Goal: Transaction & Acquisition: Purchase product/service

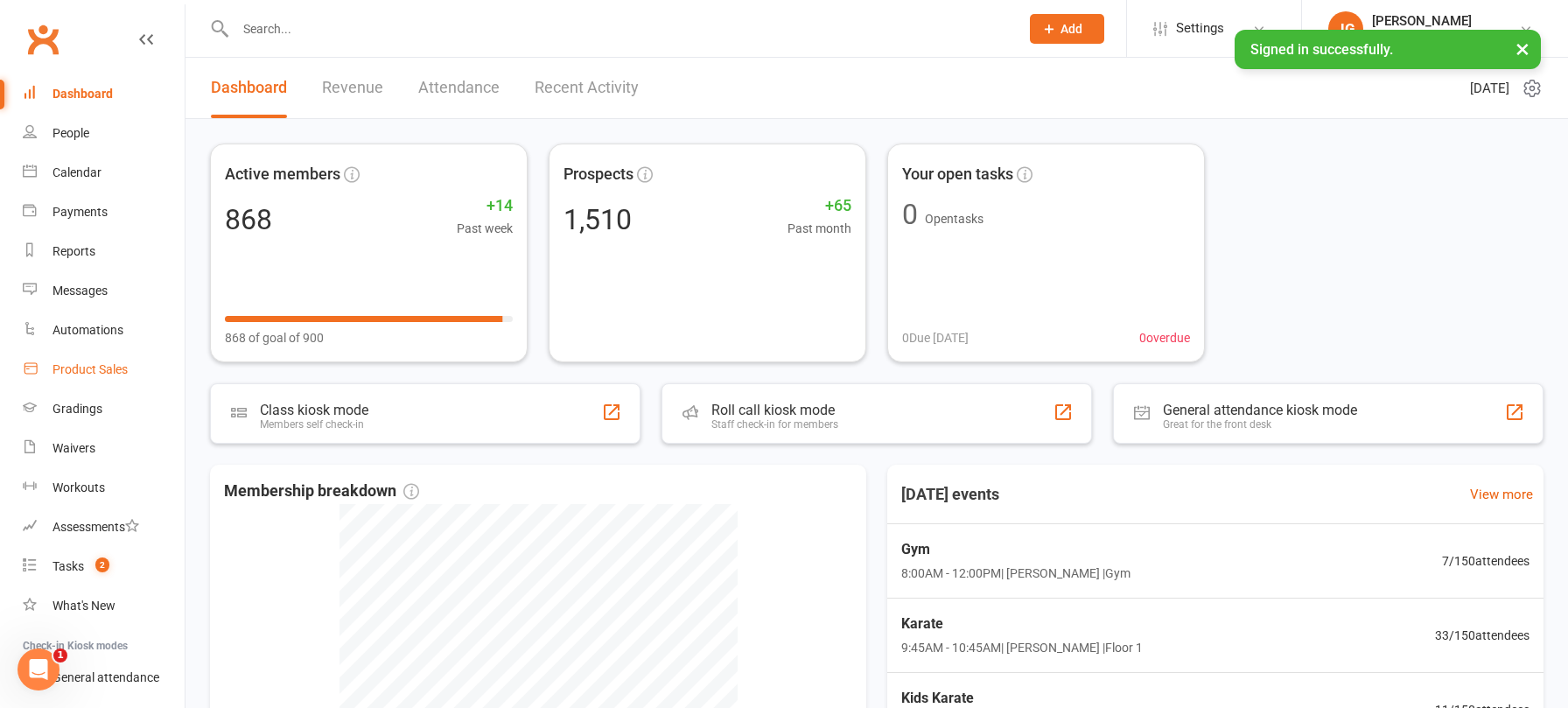
click at [97, 369] on div "Product Sales" at bounding box center [90, 369] width 75 height 14
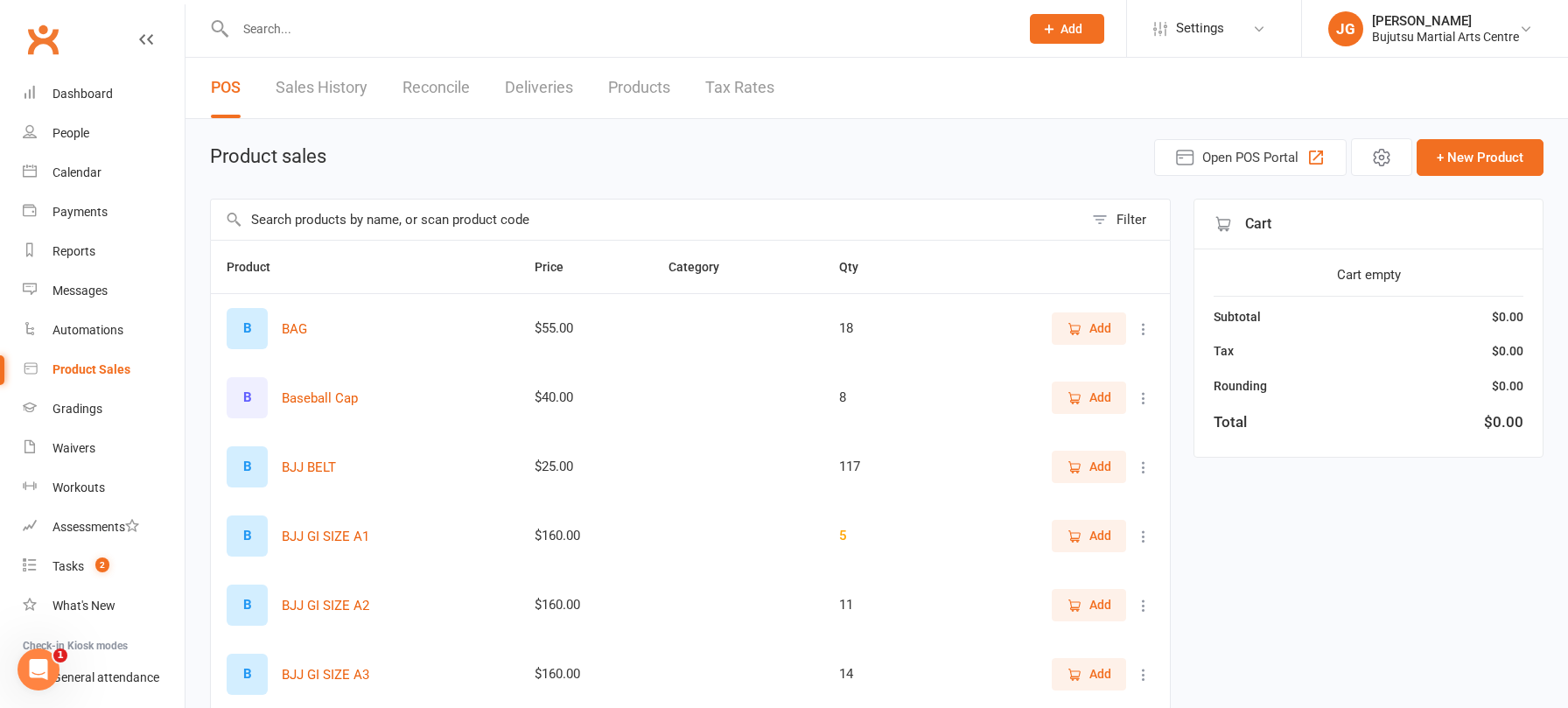
click at [511, 205] on input "text" at bounding box center [646, 219] width 872 height 40
click at [510, 213] on input "text" at bounding box center [646, 219] width 872 height 40
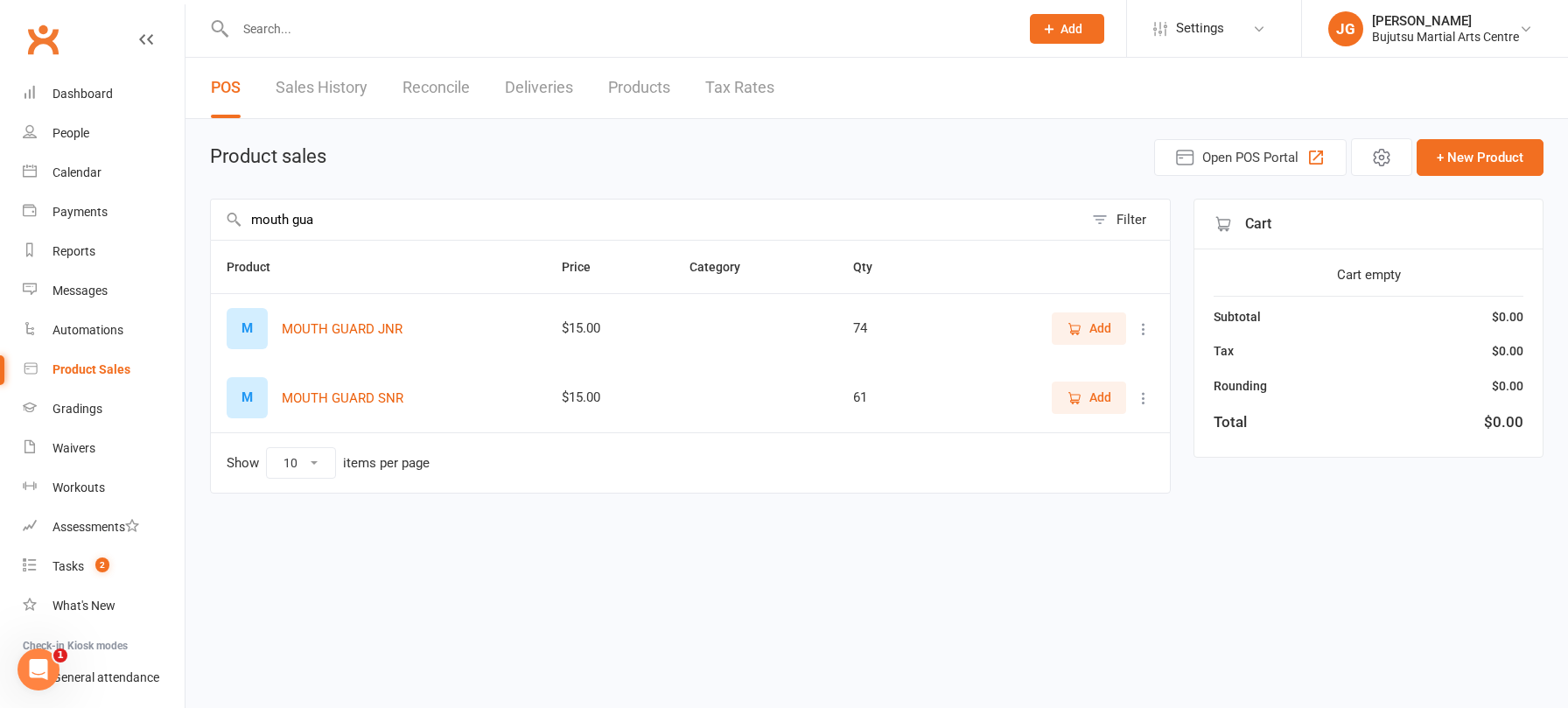
type input "mouth gua"
click at [1075, 391] on icon "button" at bounding box center [1074, 398] width 16 height 16
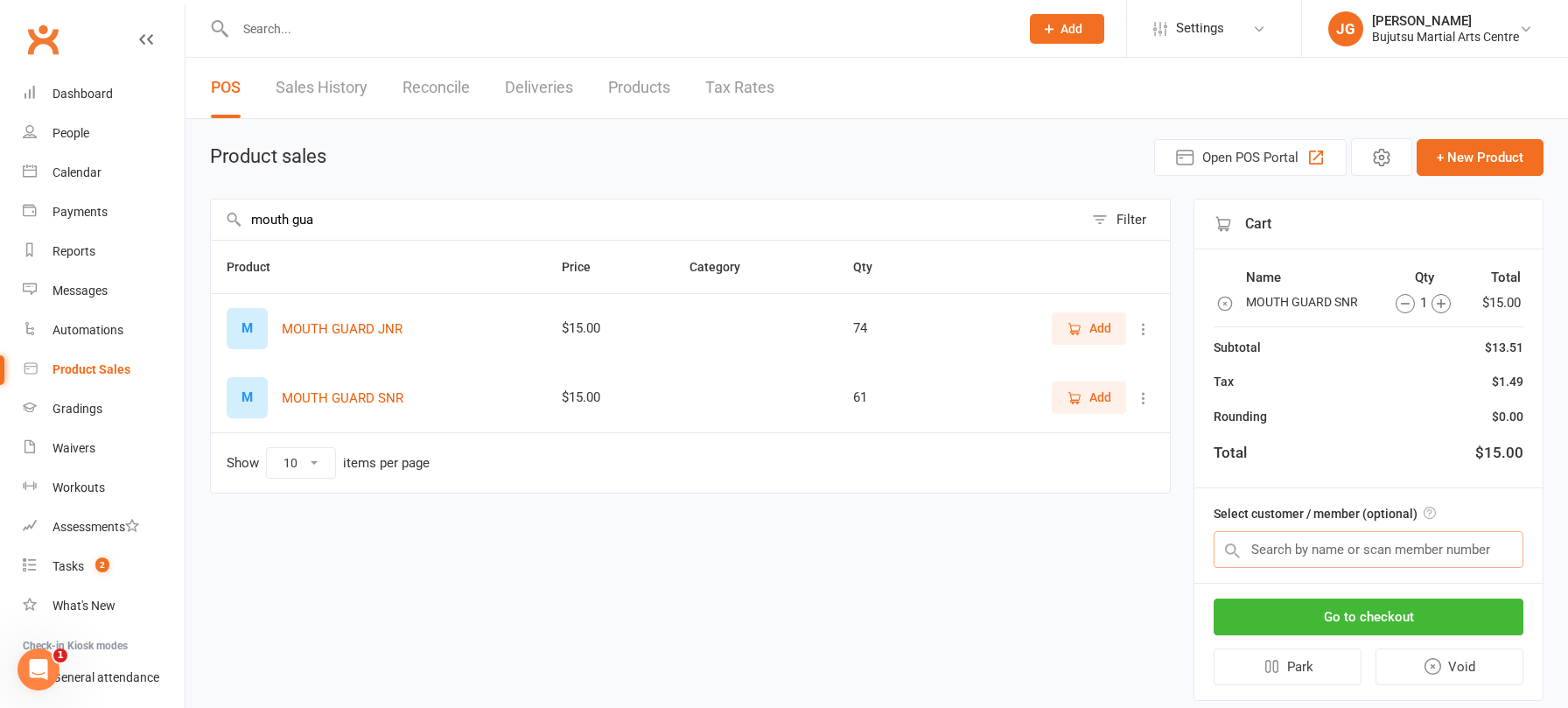
click at [1271, 545] on input "text" at bounding box center [1369, 548] width 309 height 37
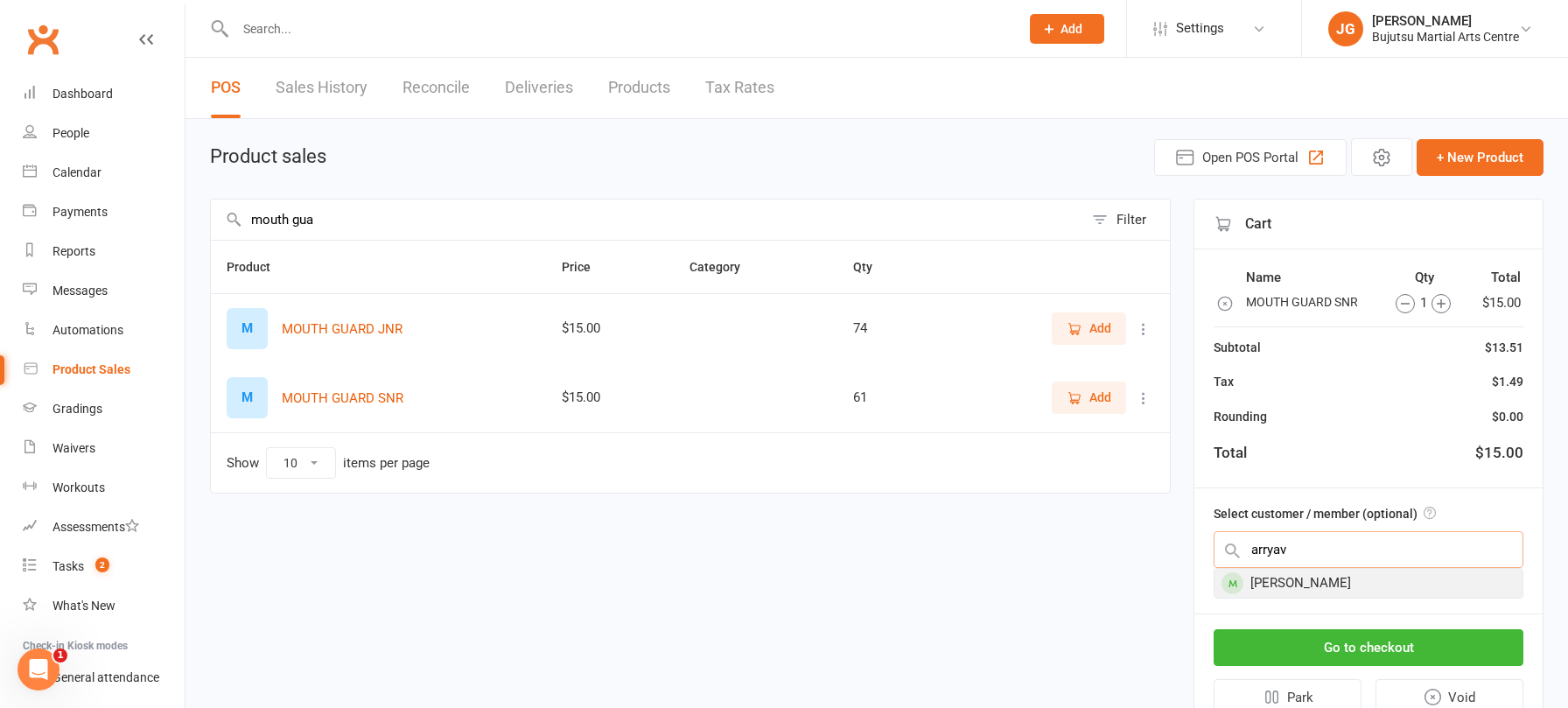
type input "arryav"
click at [1342, 587] on div "[PERSON_NAME]" at bounding box center [1368, 582] width 308 height 29
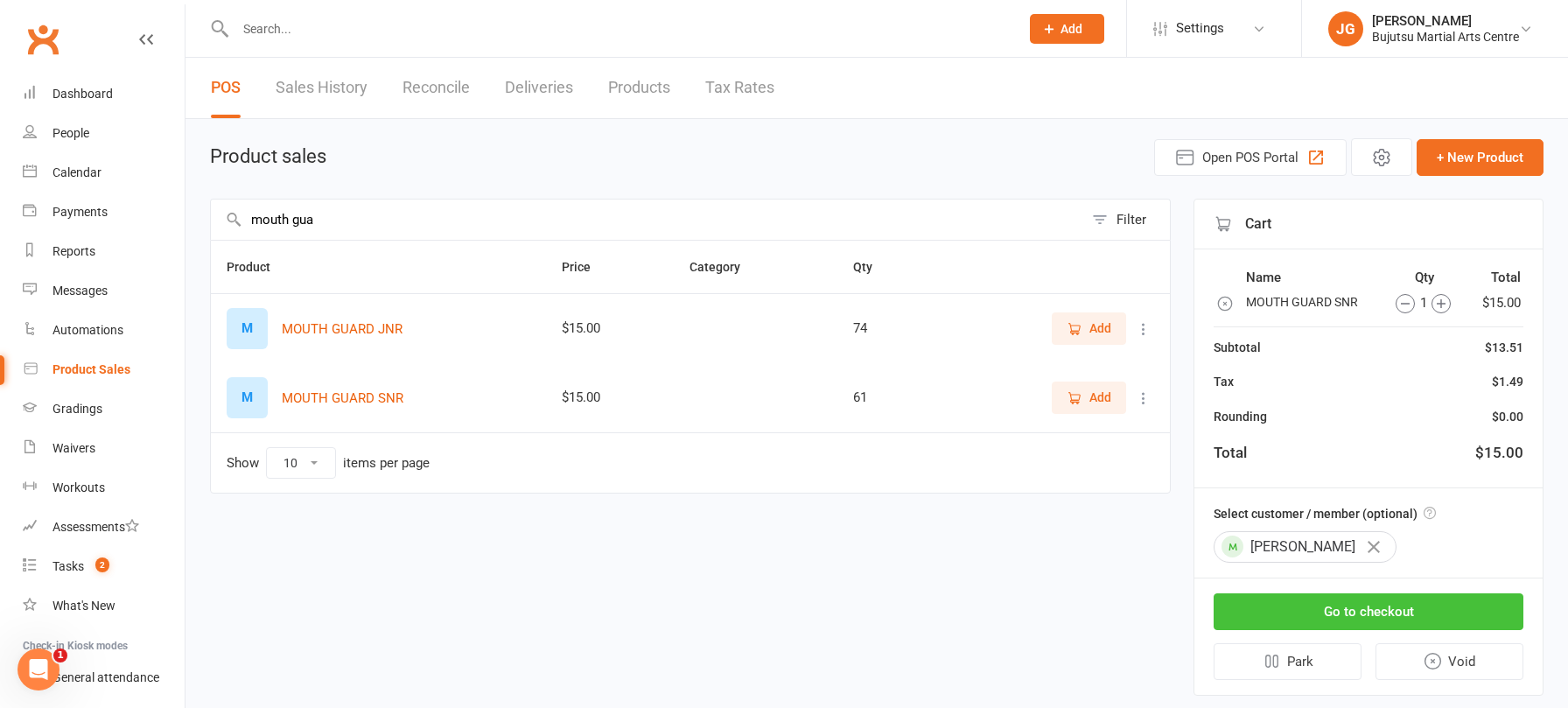
click at [1421, 602] on button "Go to checkout" at bounding box center [1369, 611] width 309 height 37
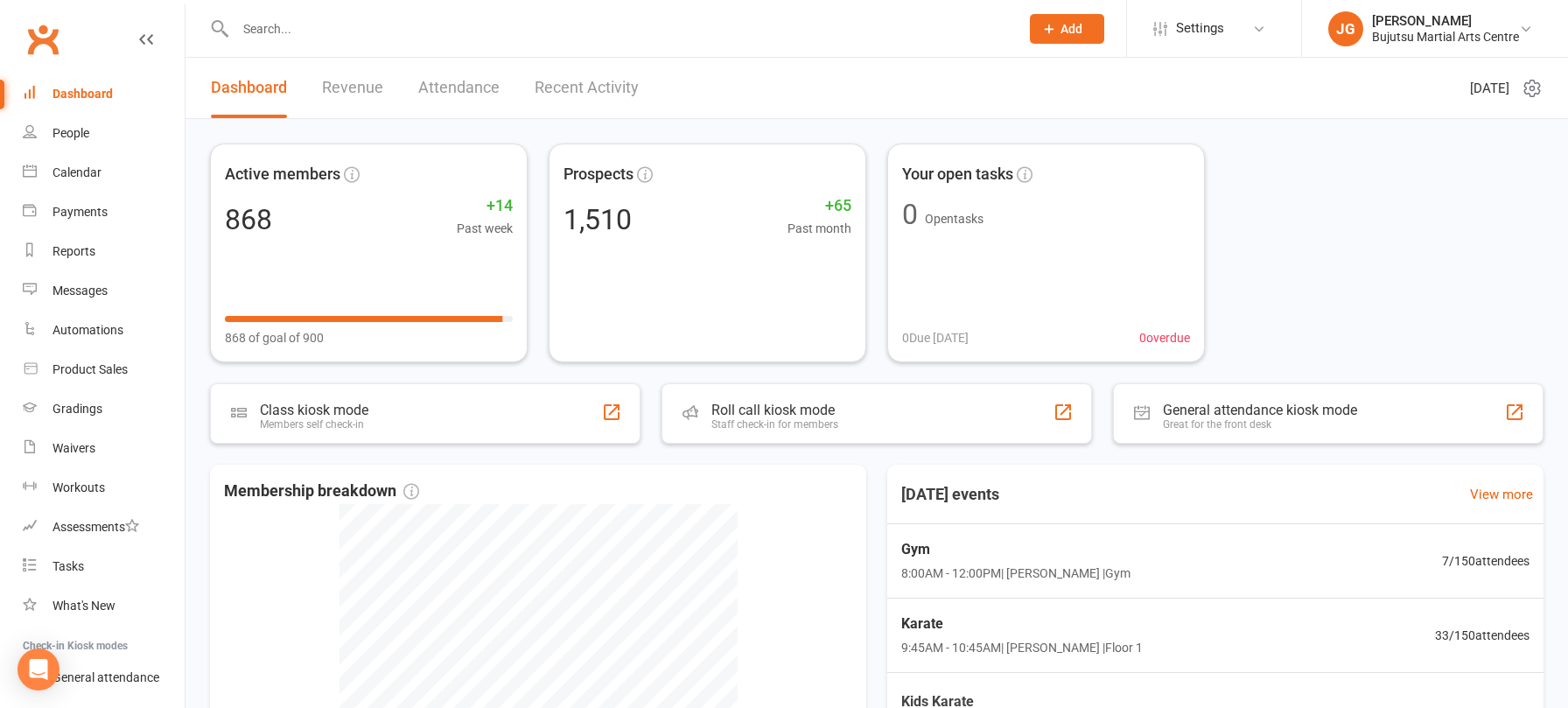
click at [326, 30] on input "text" at bounding box center [618, 29] width 777 height 25
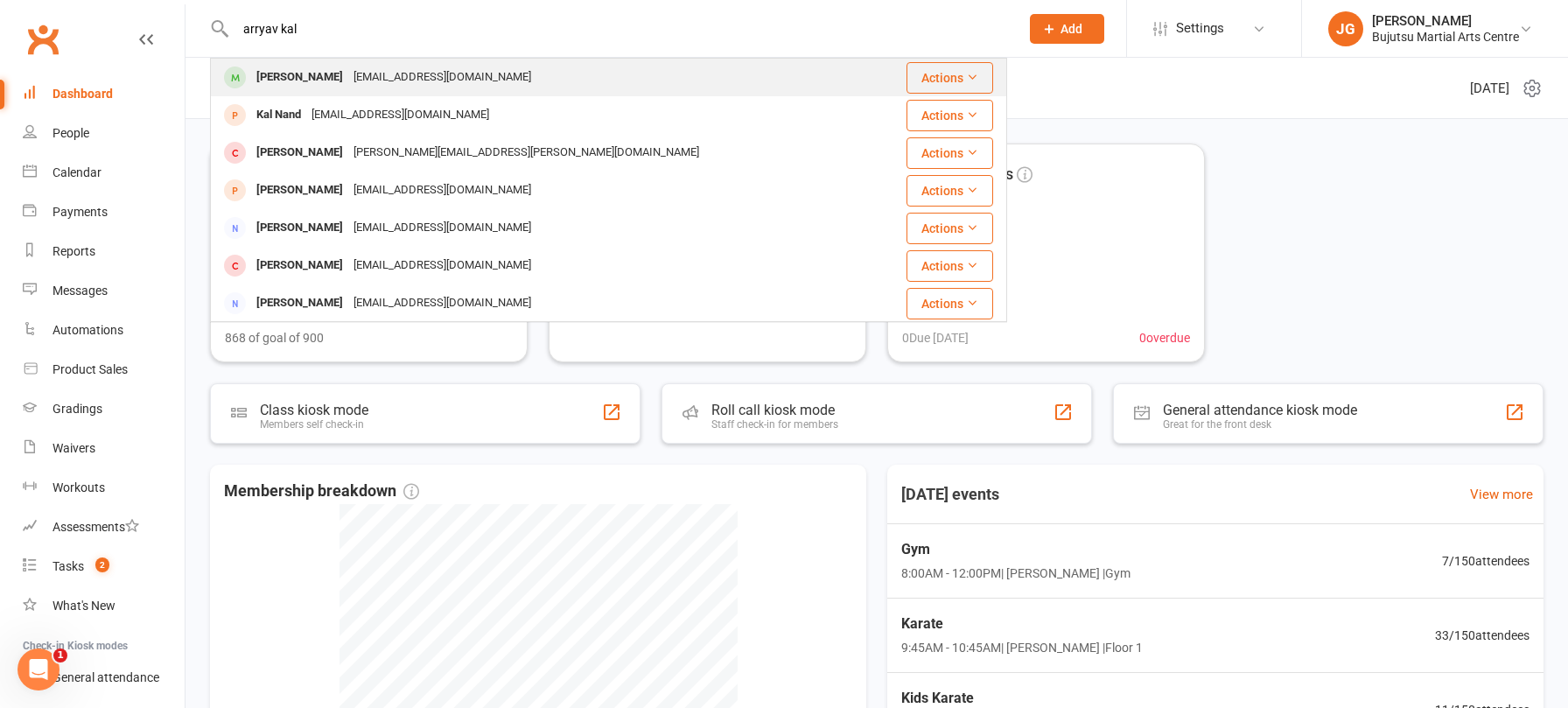
type input "arryav kal"
click at [432, 81] on div "jaykala31@hotmail.com" at bounding box center [442, 77] width 189 height 25
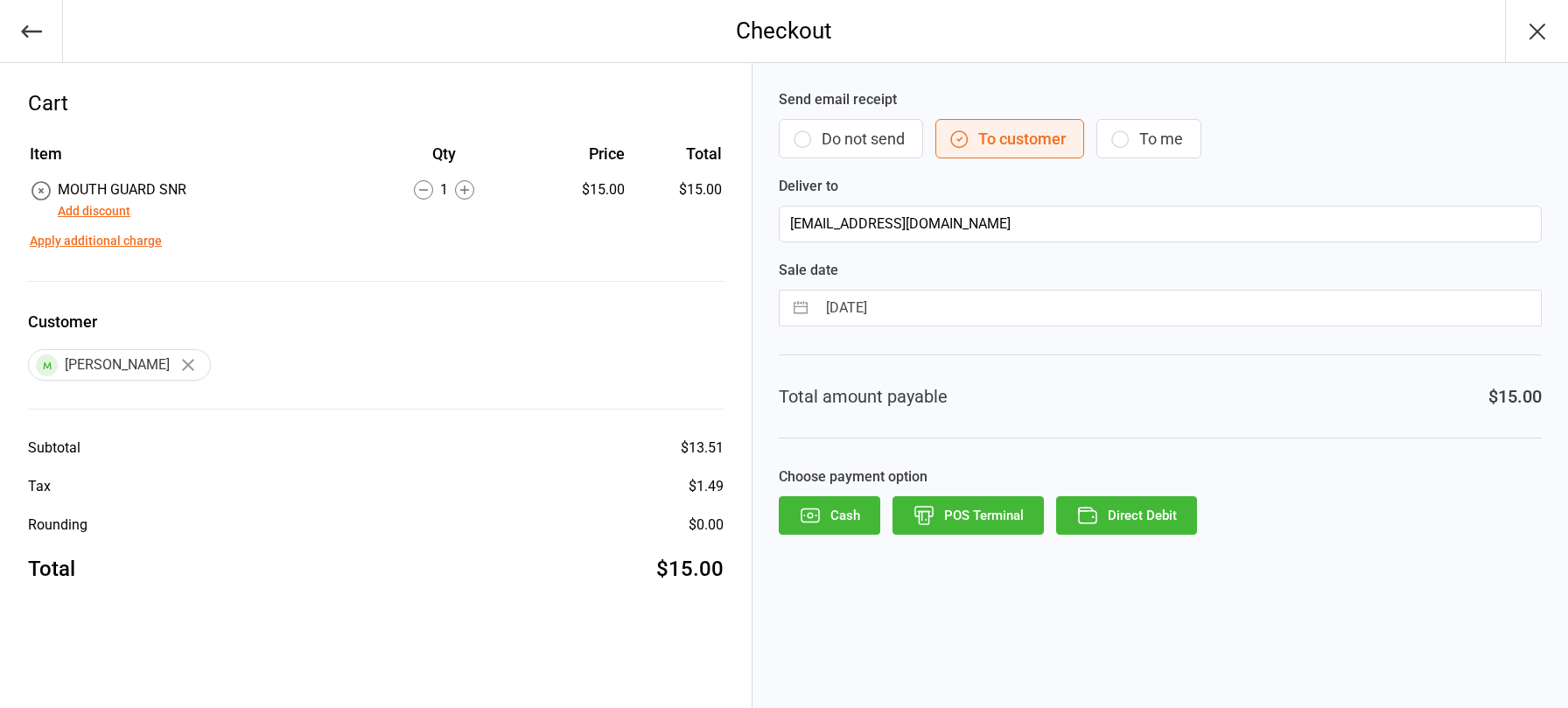
click at [966, 502] on button "POS Terminal" at bounding box center [969, 515] width 152 height 39
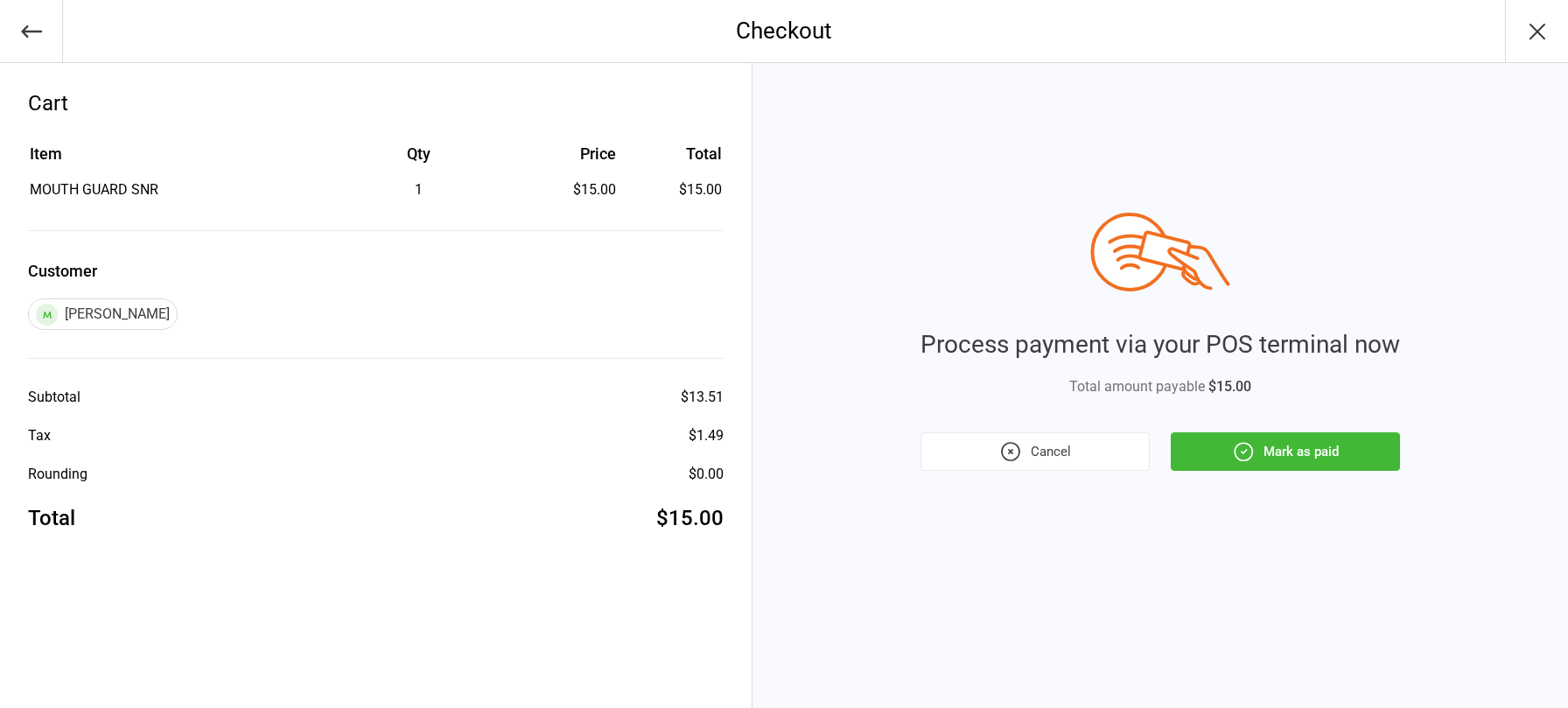
click at [1207, 449] on button "Mark as paid" at bounding box center [1286, 451] width 229 height 39
